Goal: Obtain resource: Obtain resource

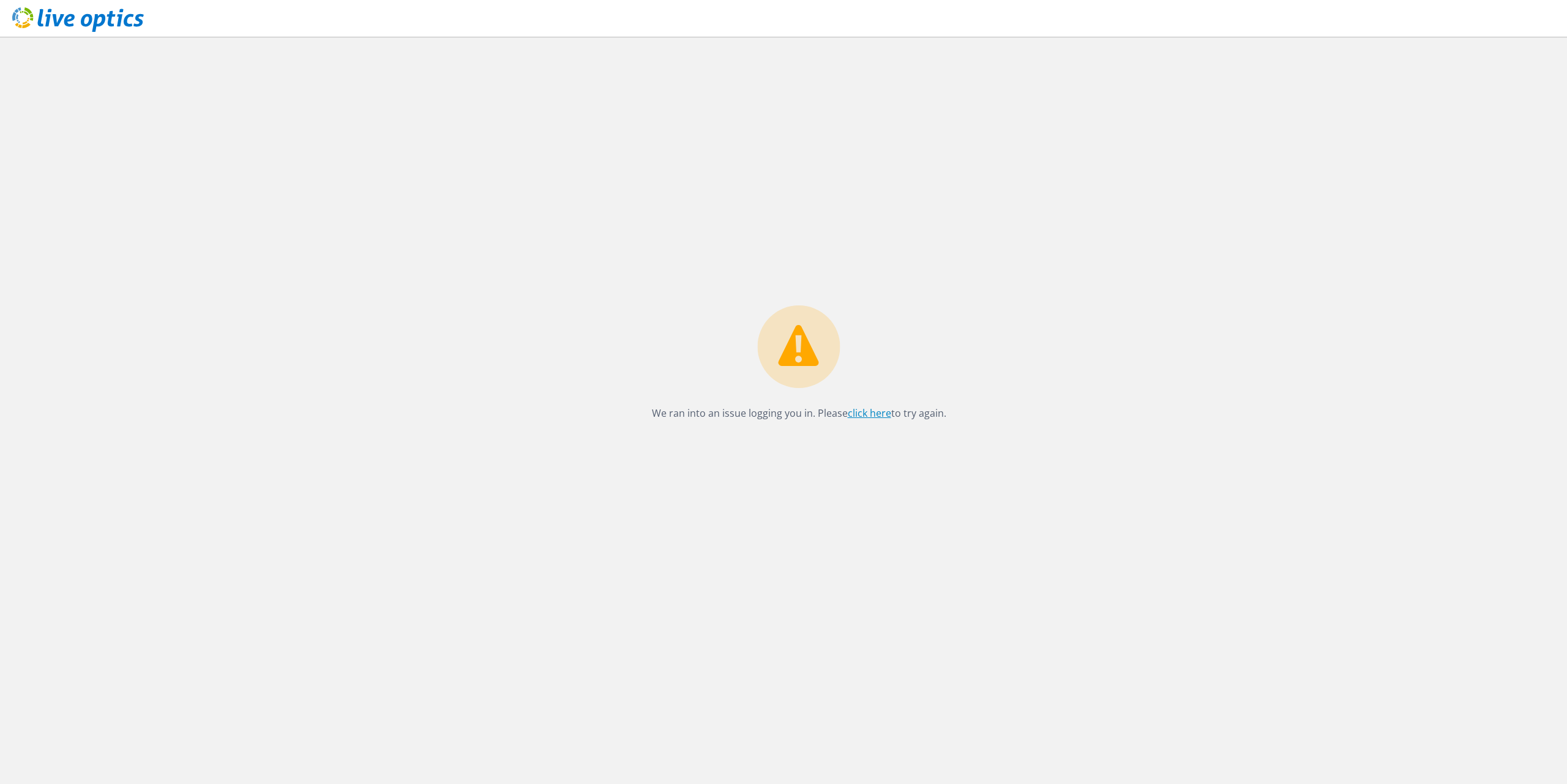
click at [856, 417] on link "click here" at bounding box center [869, 413] width 43 height 14
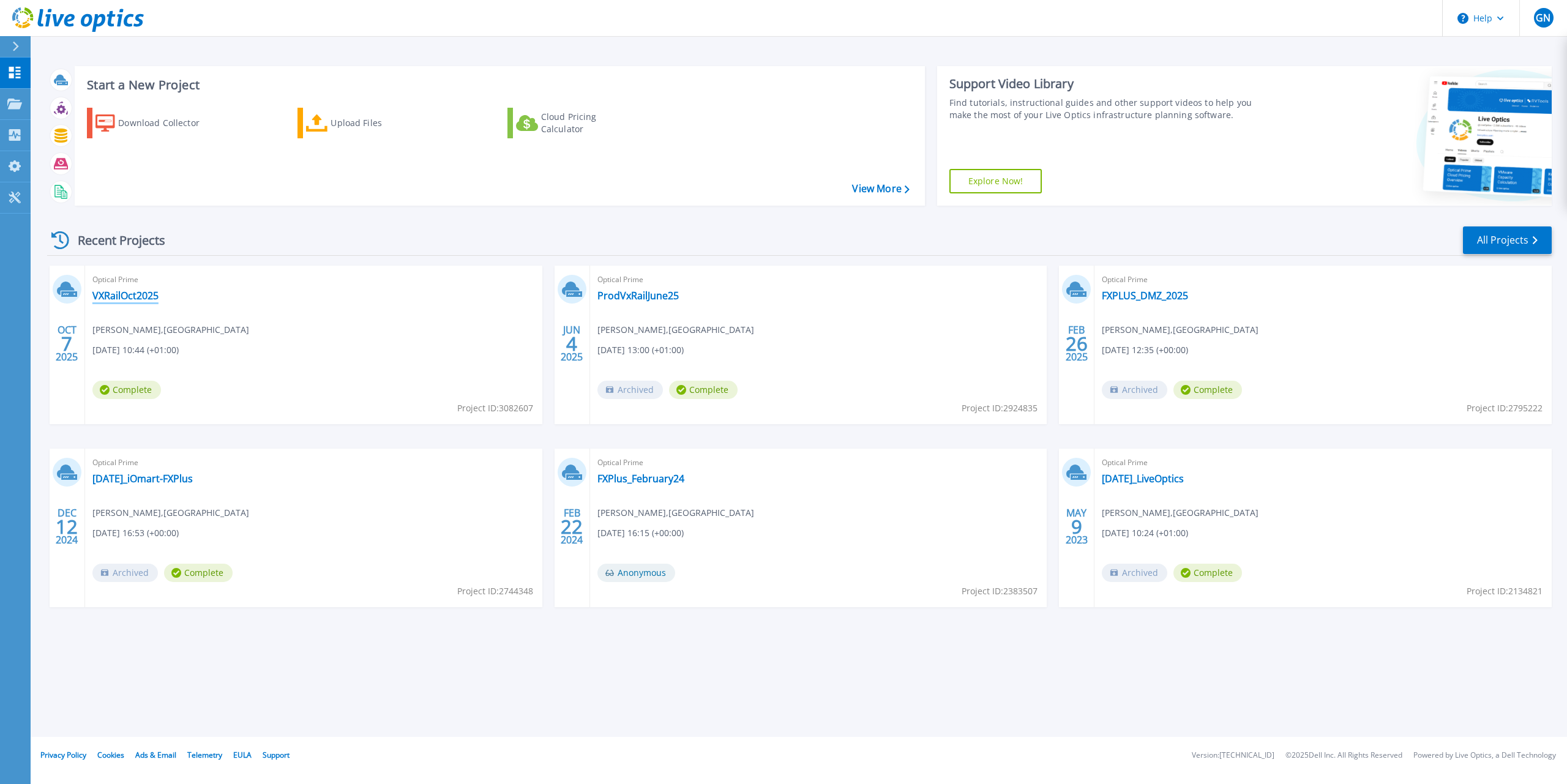
click at [131, 295] on link "VXRailOct2025" at bounding box center [125, 295] width 66 height 12
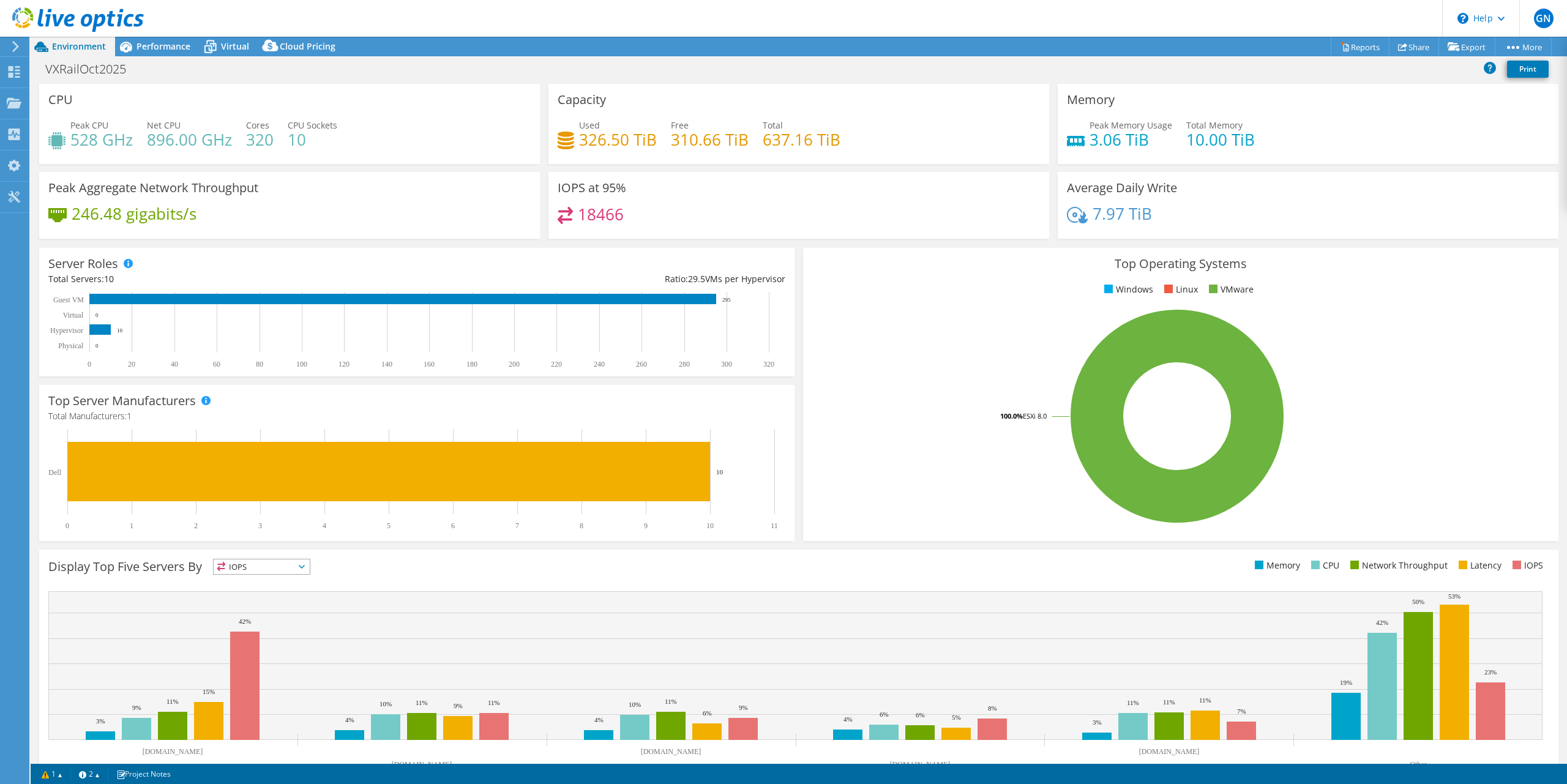
select select "USD"
click at [297, 52] on span "Cloud Pricing" at bounding box center [308, 46] width 55 height 12
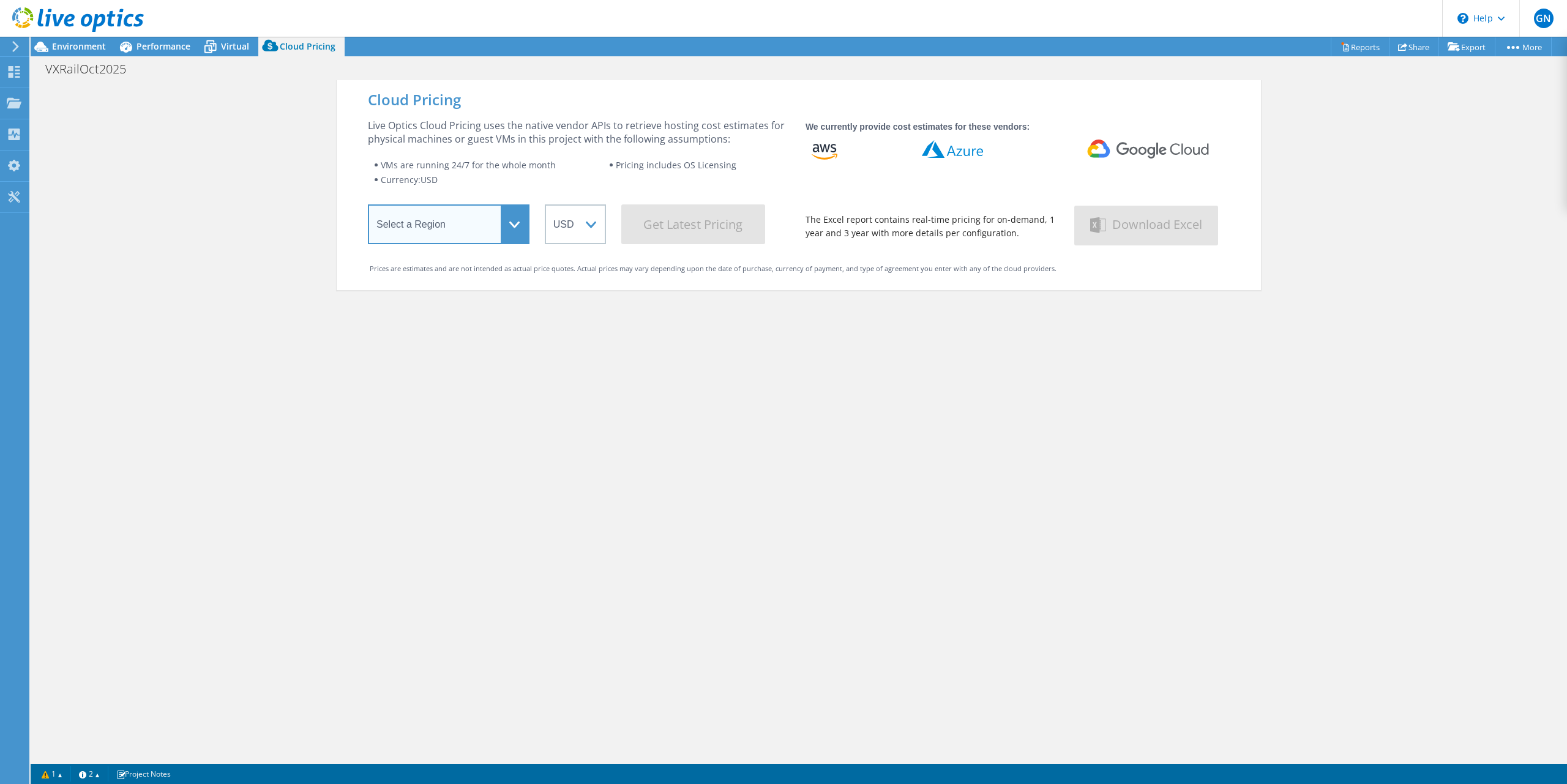
click at [368, 204] on select "Select a Region Asia Pacific (Hong Kong) Asia Pacific (Mumbai) Asia Pacific (Se…" at bounding box center [448, 224] width 162 height 40
select select "EULondon"
click option "Europe (London)" at bounding box center [0, 0] width 0 height 0
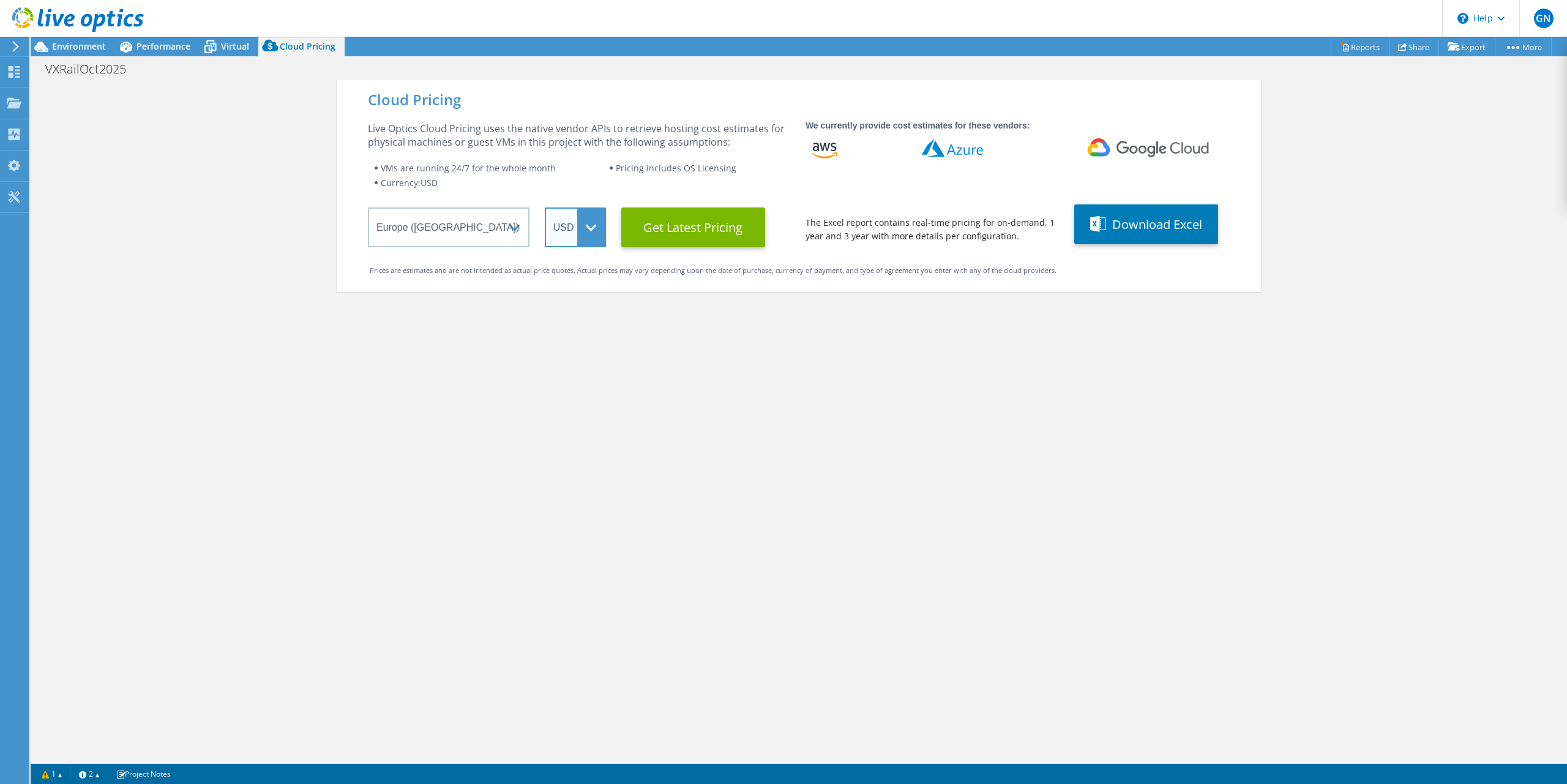
click at [545, 208] on select "ARS AUD BRL CAD CHF CLP CNY DKK EUR GBP HKD HUF INR JPY MXN MYR NOK NZD PEN SEK…" at bounding box center [575, 228] width 61 height 40
click option "GBP" at bounding box center [0, 0] width 0 height 0
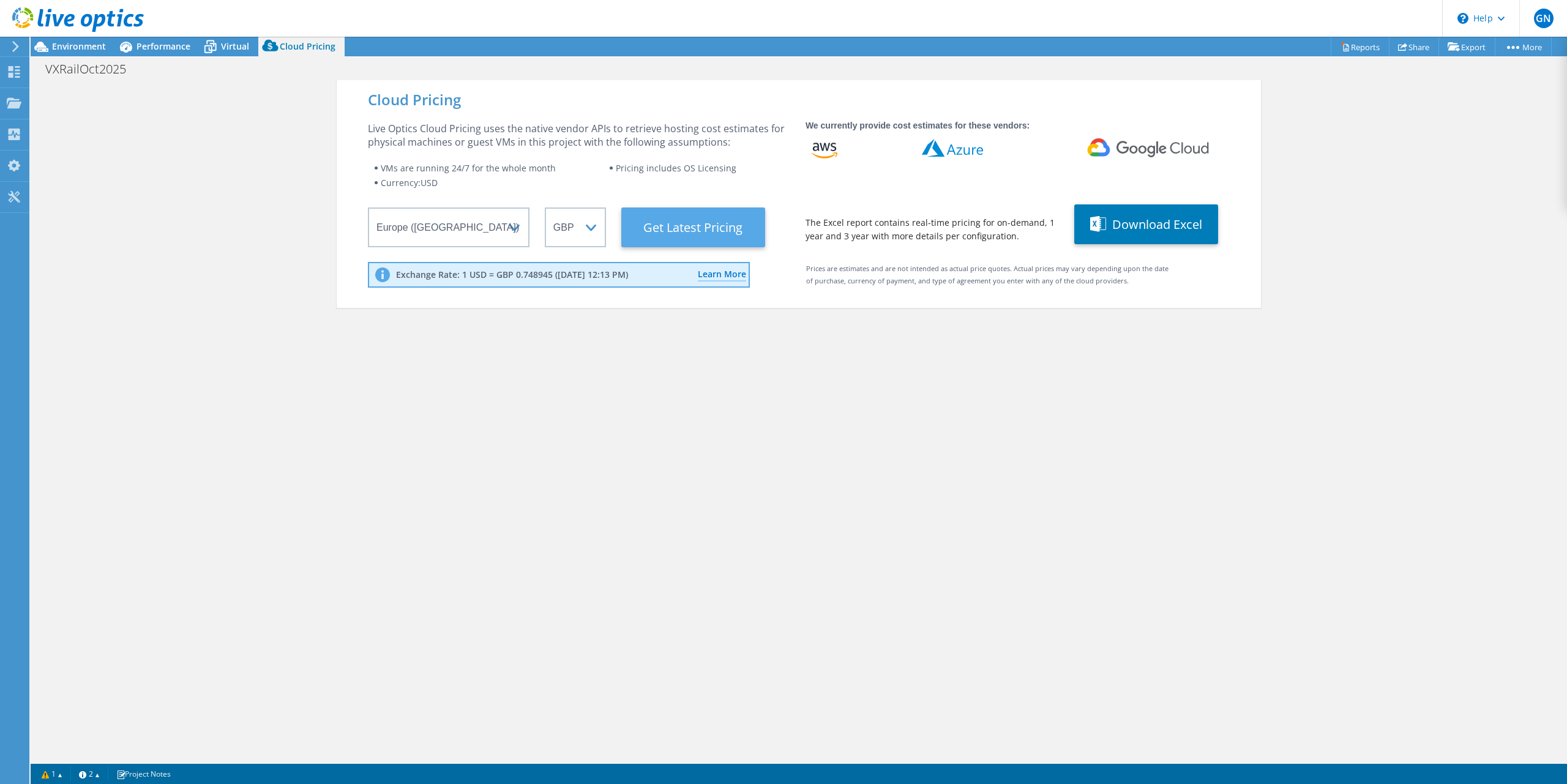
click at [706, 218] on Latest "Get Latest Pricing" at bounding box center [693, 228] width 144 height 40
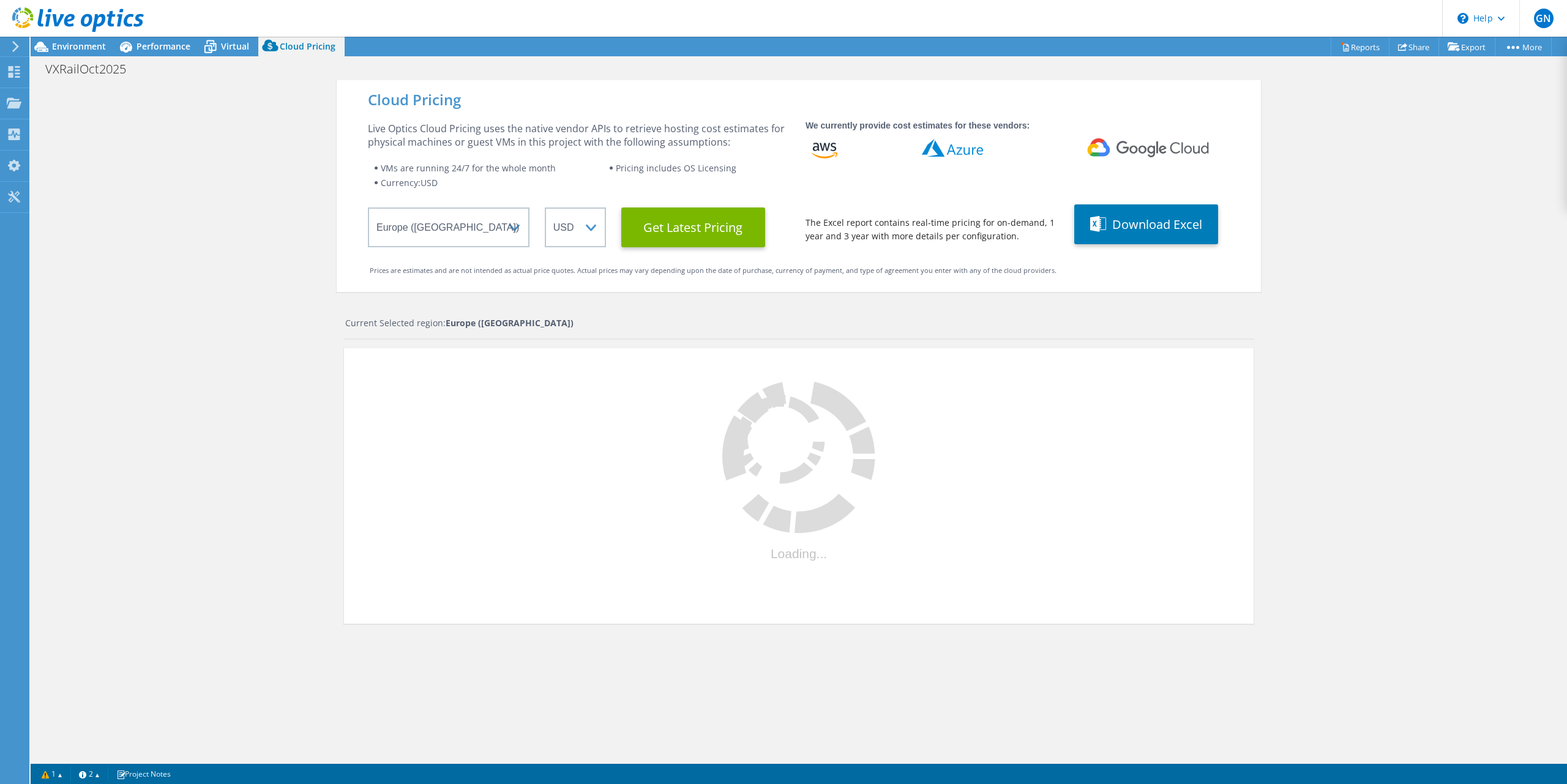
select select "GBP"
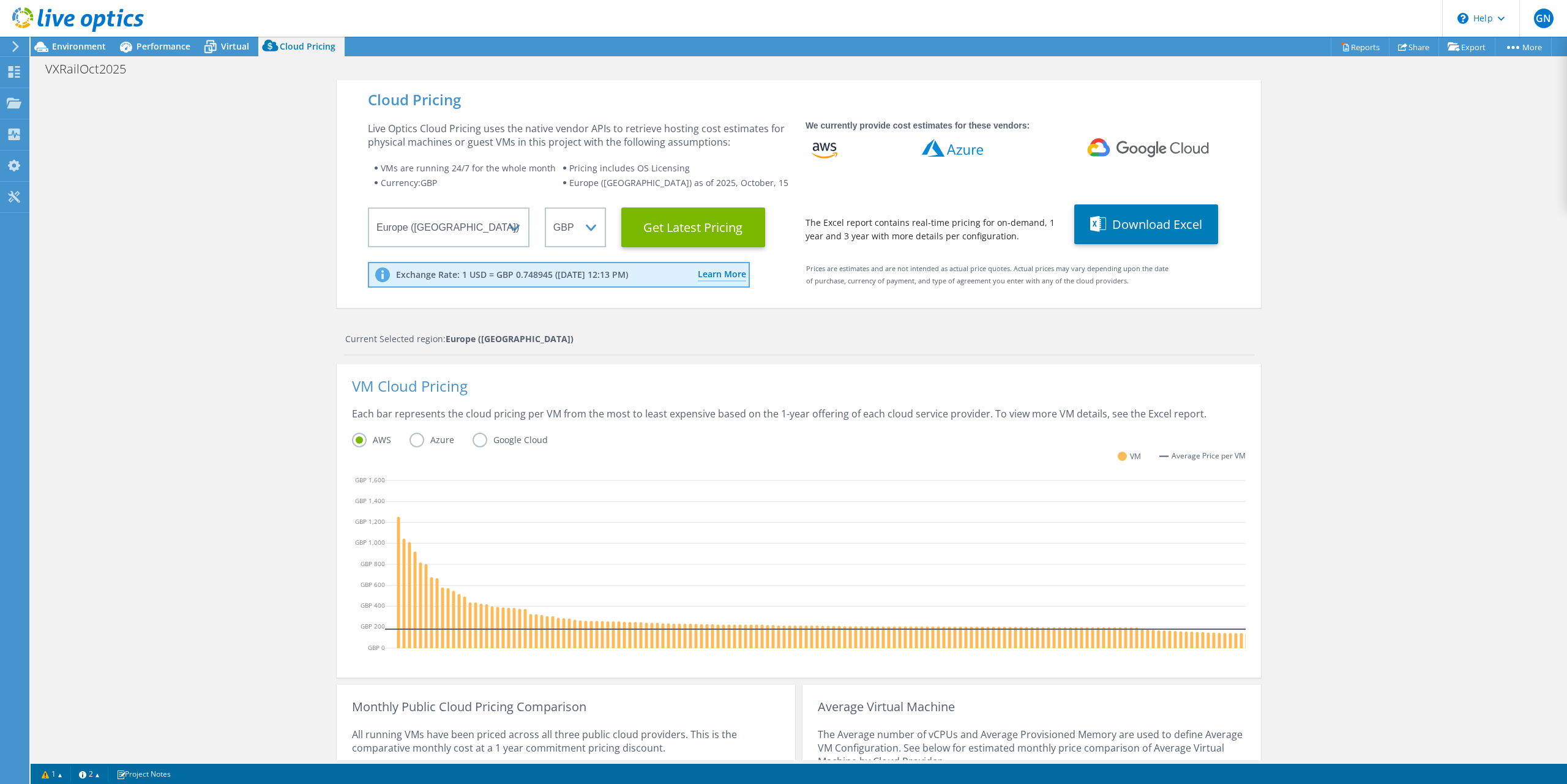
click at [415, 439] on label "Azure" at bounding box center [441, 440] width 63 height 15
click at [0, 0] on input "Azure" at bounding box center [0, 0] width 0 height 0
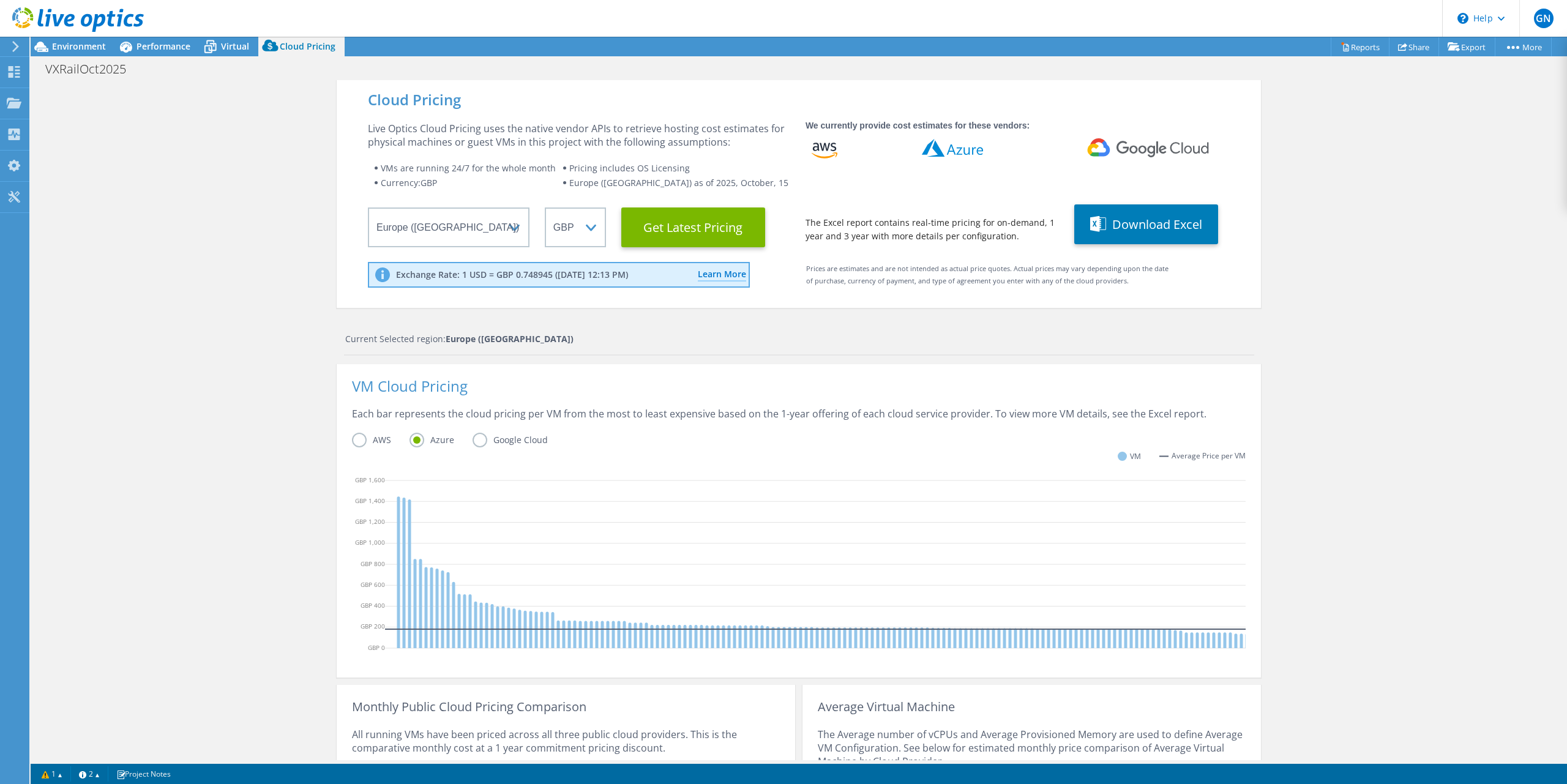
scroll to position [153, 0]
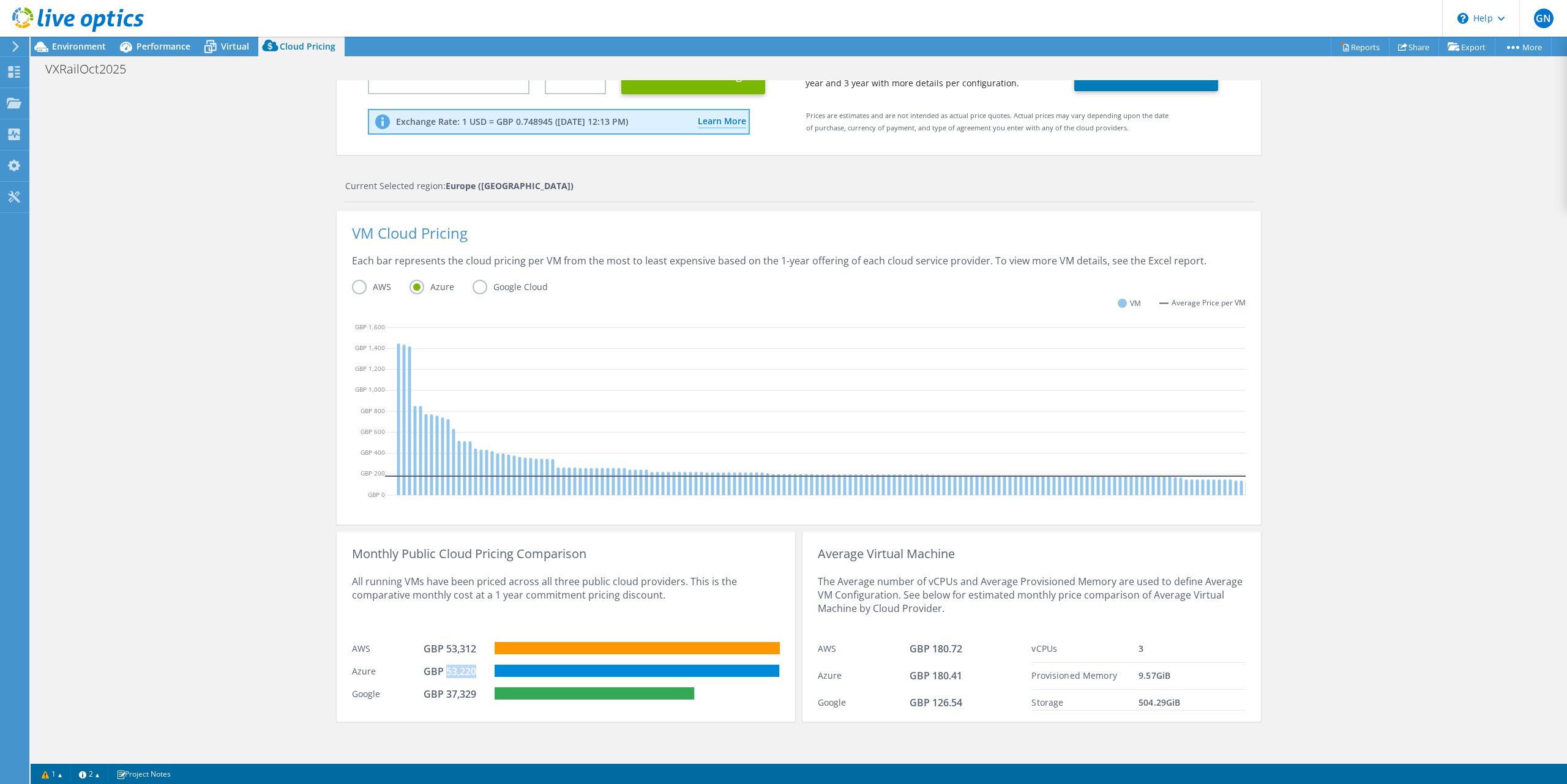
drag, startPoint x: 476, startPoint y: 673, endPoint x: 447, endPoint y: 673, distance: 29.0
click at [447, 673] on div "GBP 53,220" at bounding box center [454, 671] width 61 height 14
drag, startPoint x: 449, startPoint y: 593, endPoint x: 657, endPoint y: 595, distance: 208.0
click at [657, 595] on div "All running VMs have been priced across all three public cloud providers. This …" at bounding box center [566, 598] width 428 height 75
click at [703, 604] on div "All running VMs have been priced across all three public cloud providers. This …" at bounding box center [566, 598] width 428 height 75
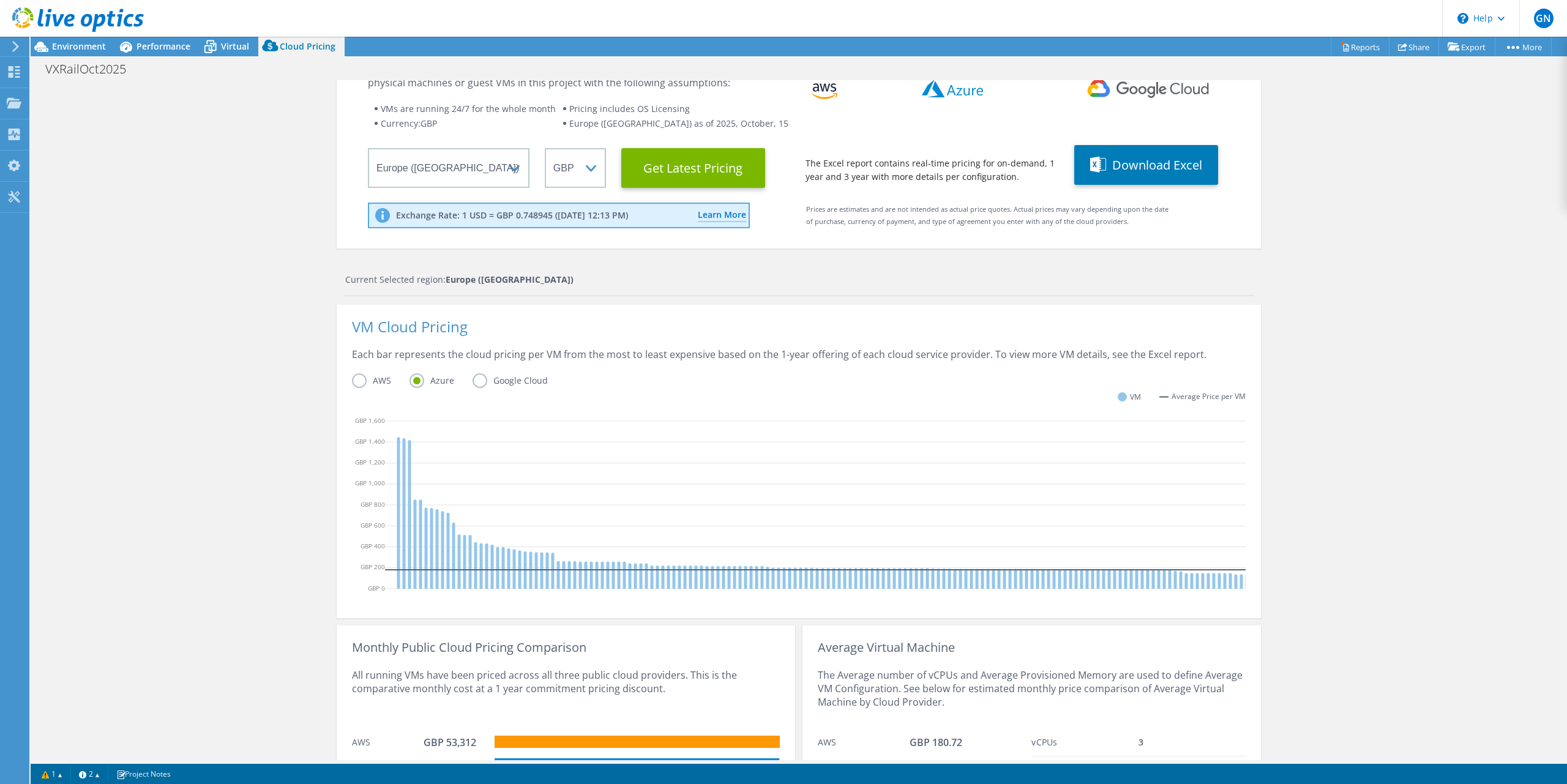
scroll to position [28, 0]
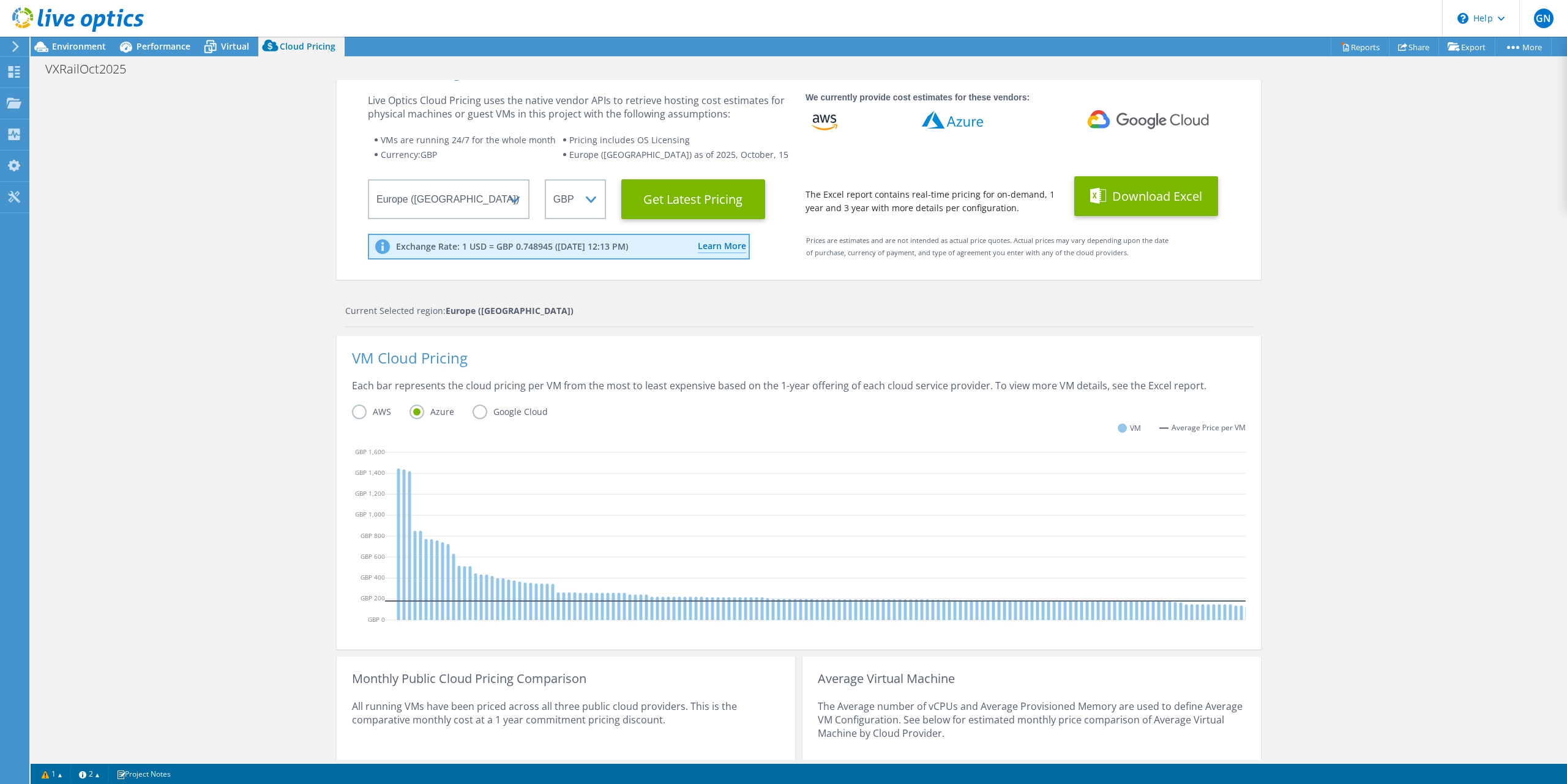
click at [1156, 193] on button "Download Excel" at bounding box center [1146, 196] width 144 height 40
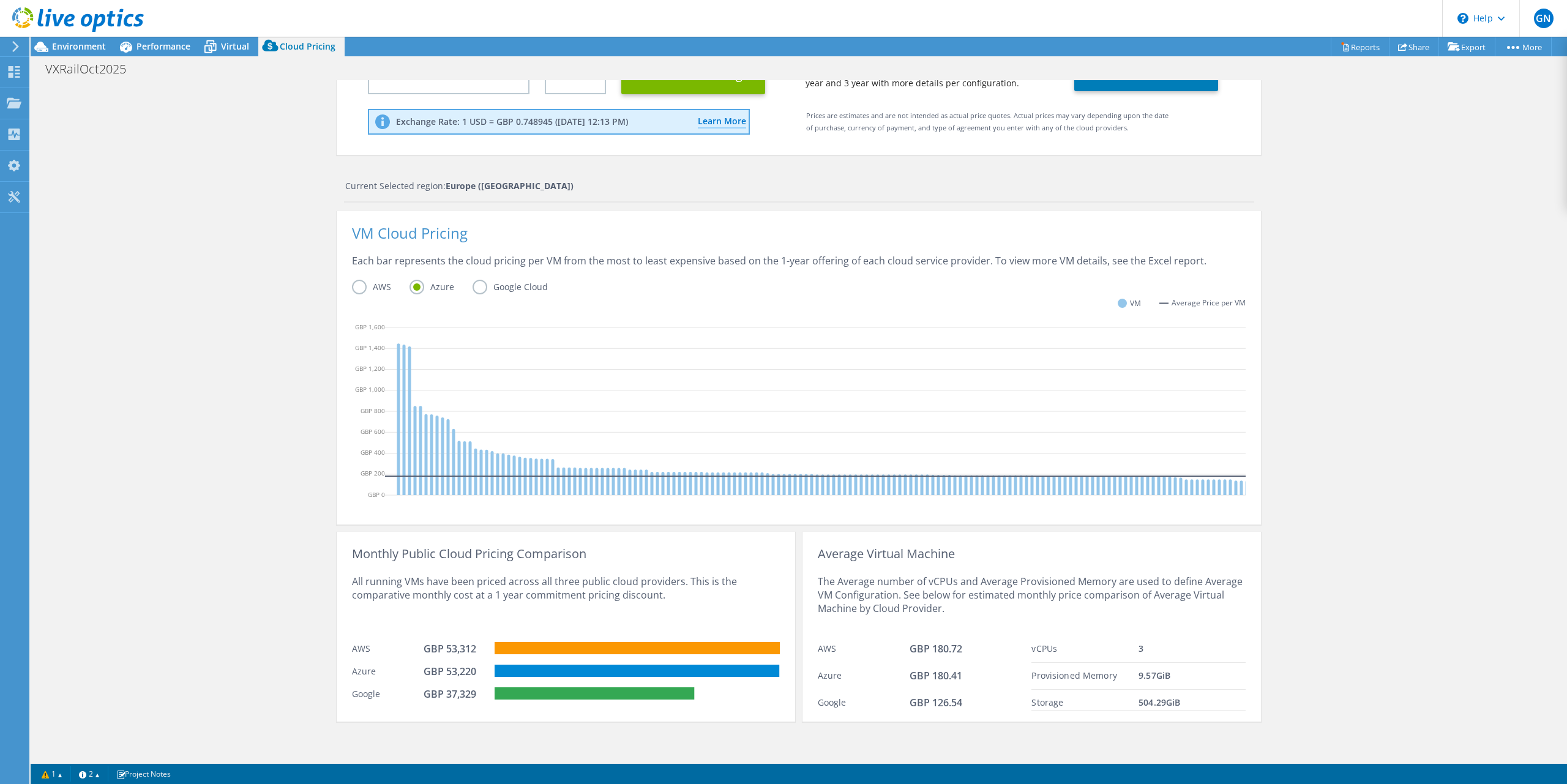
click at [666, 696] on rect at bounding box center [594, 693] width 199 height 12
drag, startPoint x: 596, startPoint y: 596, endPoint x: 359, endPoint y: 579, distance: 237.6
click at [359, 579] on div "All running VMs have been priced across all three public cloud providers. This …" at bounding box center [566, 598] width 428 height 75
drag, startPoint x: 480, startPoint y: 671, endPoint x: 420, endPoint y: 671, distance: 60.0
click at [420, 671] on div "Azure GBP 53,220" at bounding box center [566, 669] width 428 height 23
